Goal: Transaction & Acquisition: Purchase product/service

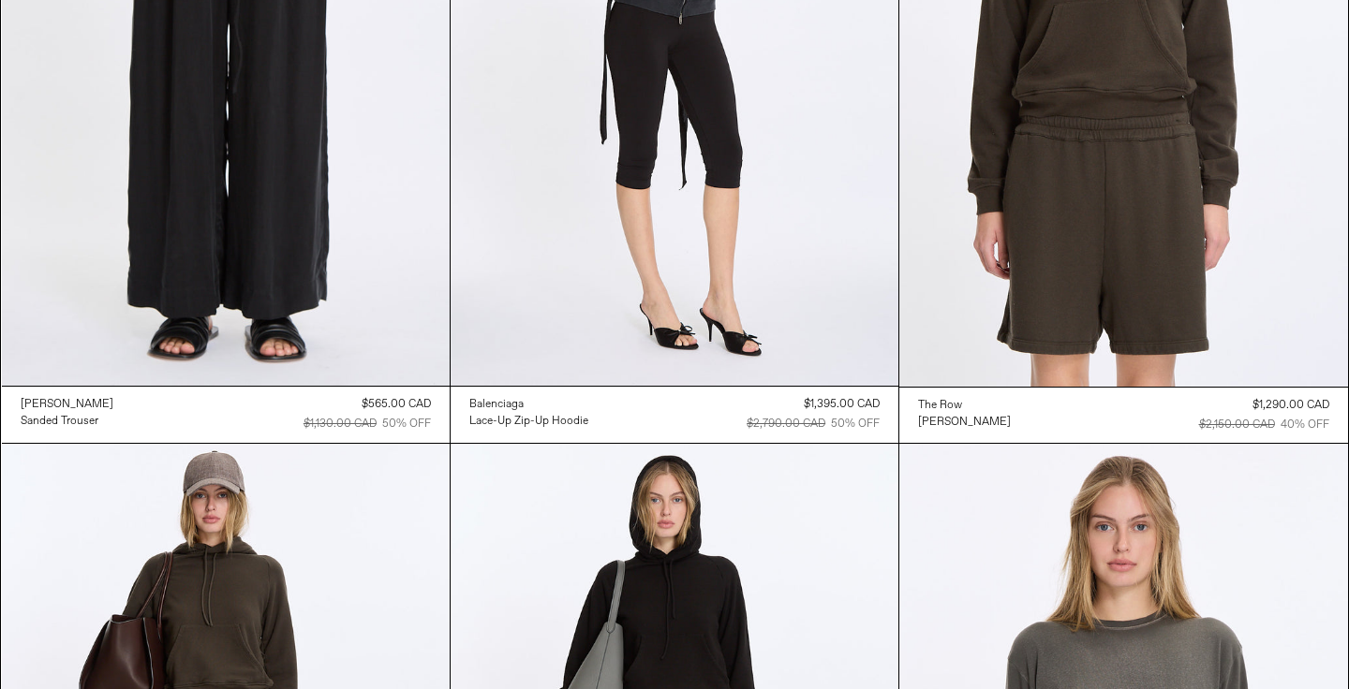
scroll to position [395, 0]
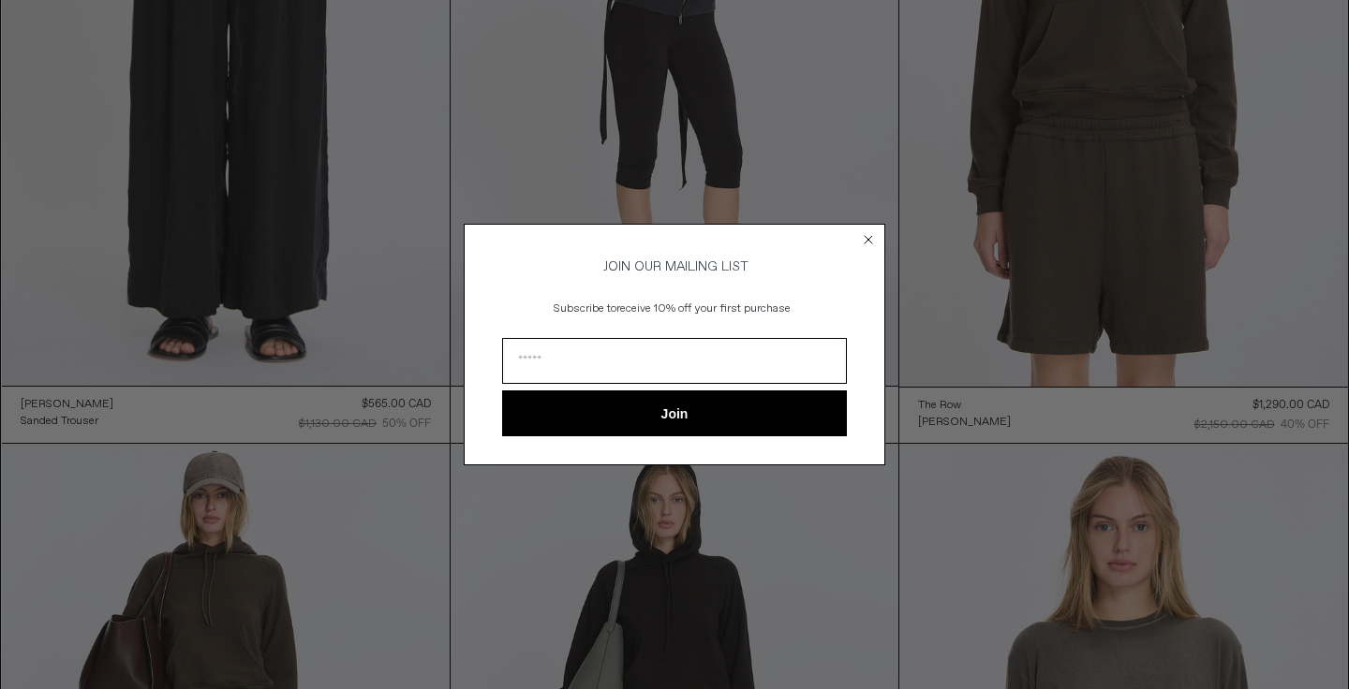
click at [867, 236] on icon "Close dialog" at bounding box center [868, 239] width 7 height 7
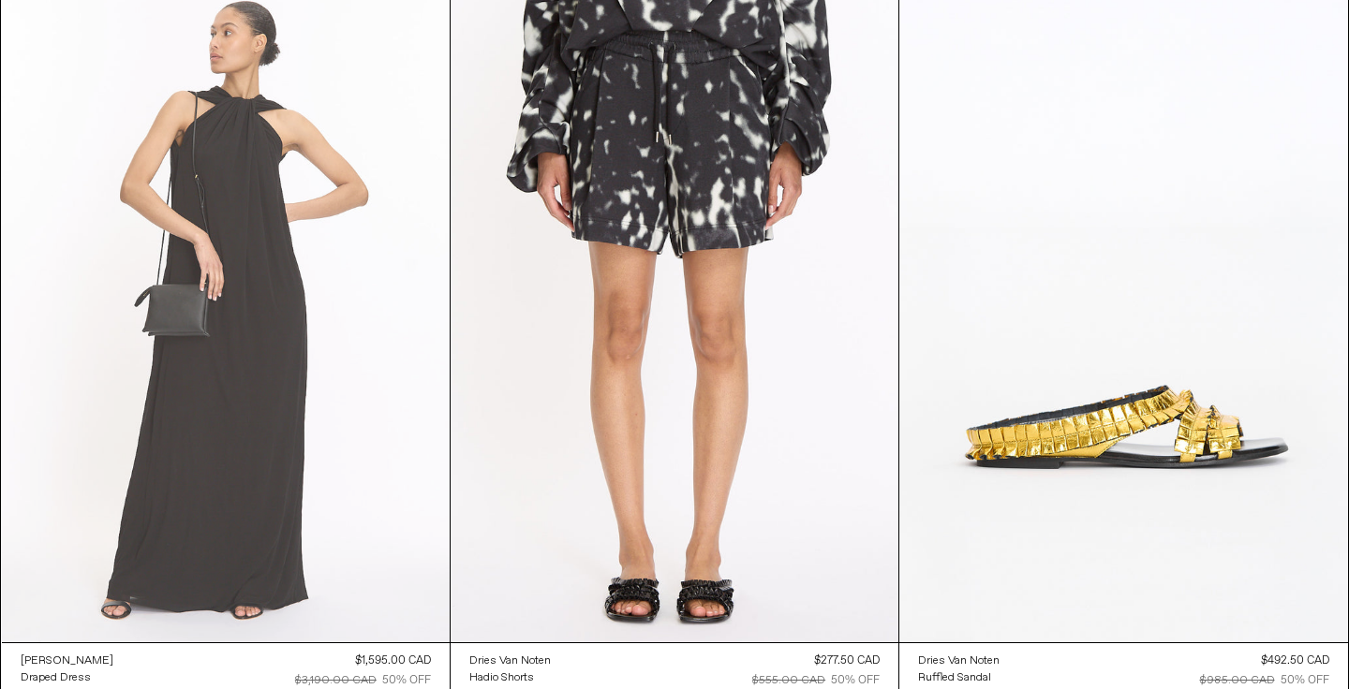
scroll to position [6830, 0]
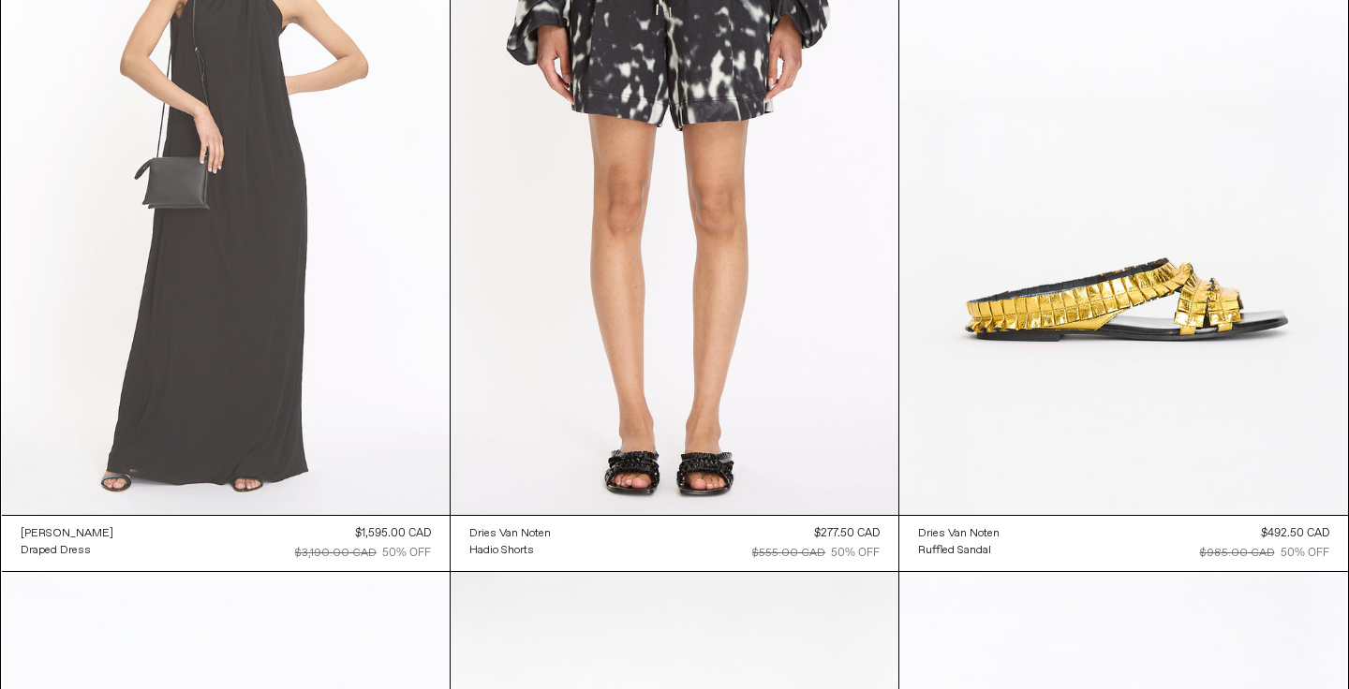
click at [292, 339] on at bounding box center [226, 180] width 448 height 672
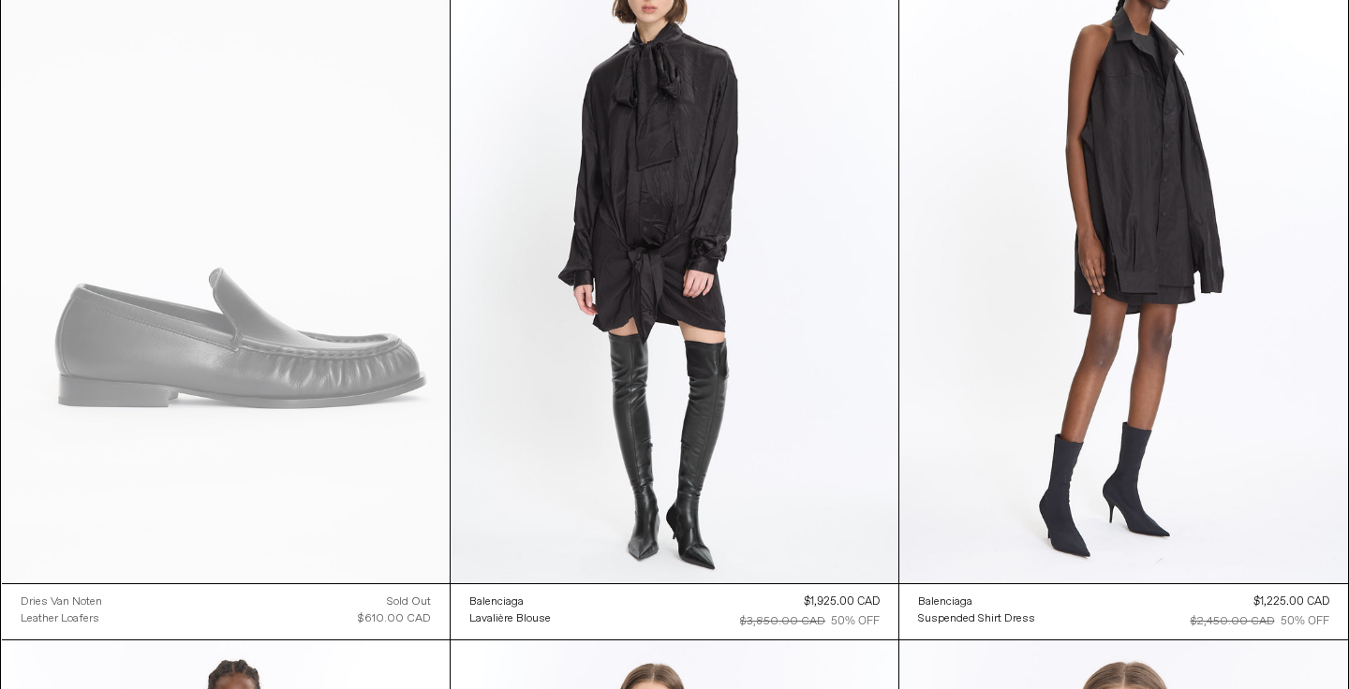
scroll to position [30262, 0]
